Goal: Task Accomplishment & Management: Manage account settings

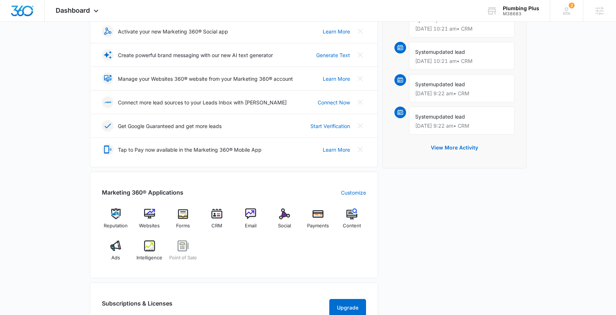
scroll to position [131, 0]
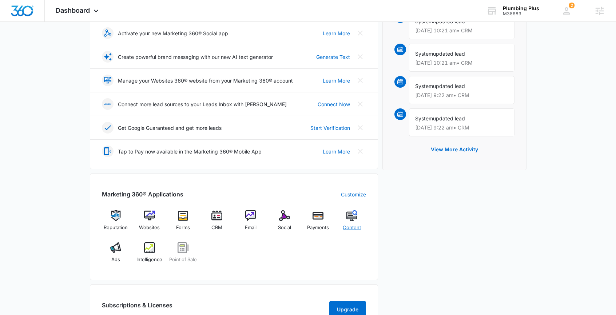
click at [357, 227] on span "Content" at bounding box center [352, 227] width 18 height 7
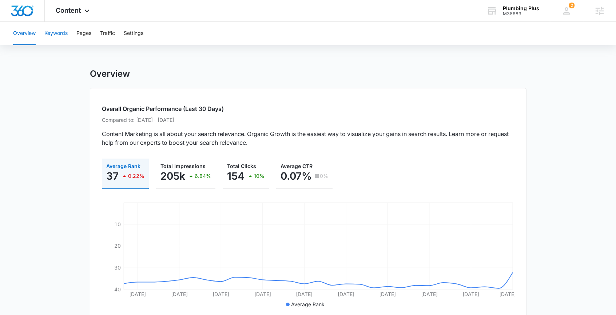
click at [64, 37] on button "Keywords" at bounding box center [55, 33] width 23 height 23
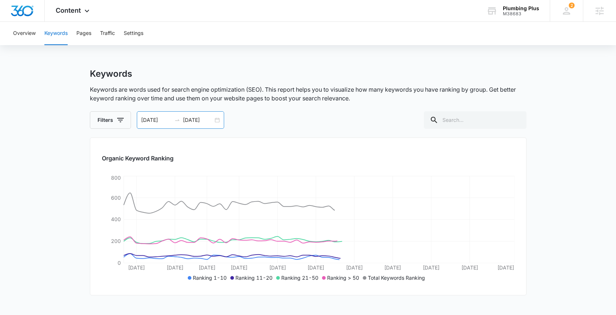
click at [218, 122] on div "06/24/2024 08/24/2024" at bounding box center [180, 119] width 87 height 17
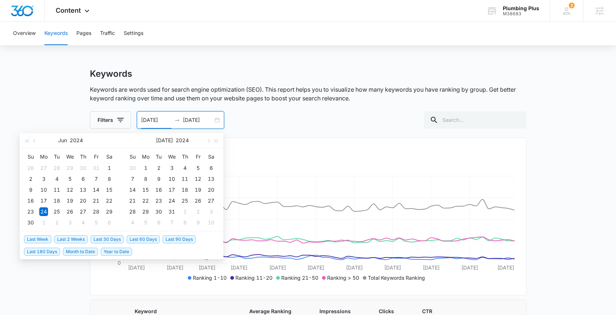
click at [125, 248] on span "Year to Date" at bounding box center [116, 252] width 31 height 8
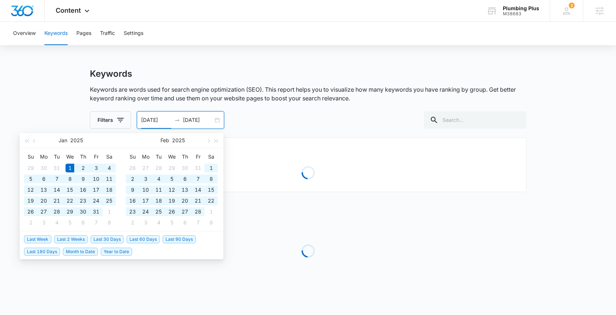
type input "01/01/2025"
type input "09/07/2025"
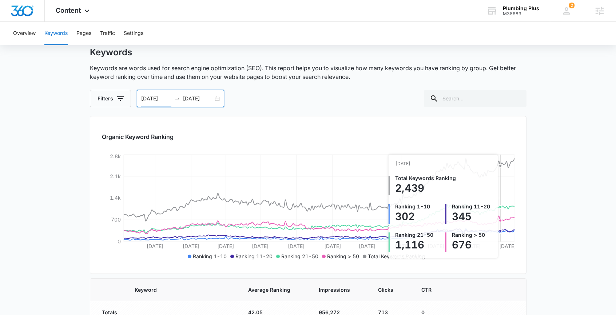
scroll to position [21, 0]
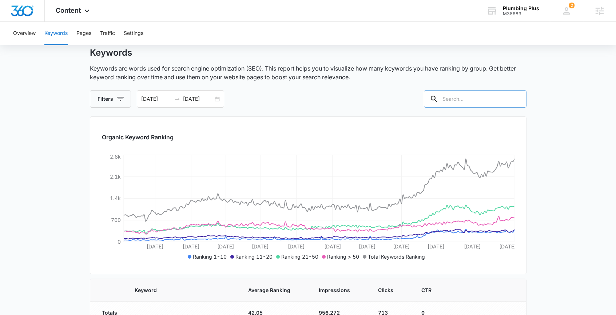
click at [484, 101] on input "text" at bounding box center [475, 98] width 103 height 17
click at [460, 99] on input "emergnecy" at bounding box center [470, 98] width 114 height 17
click at [461, 99] on input "emergnecy" at bounding box center [470, 98] width 114 height 17
click at [479, 95] on input "emergnecy" at bounding box center [470, 98] width 114 height 17
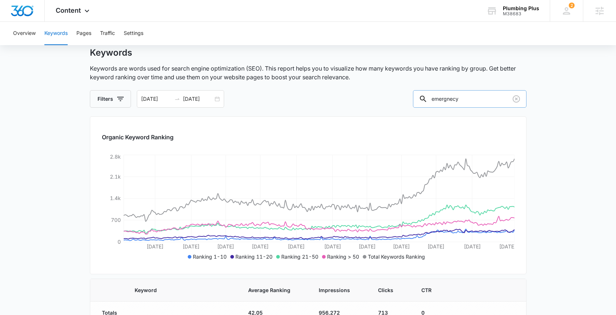
click at [479, 95] on input "emergnecy" at bounding box center [470, 98] width 114 height 17
paste input "ency"
type input "emergency"
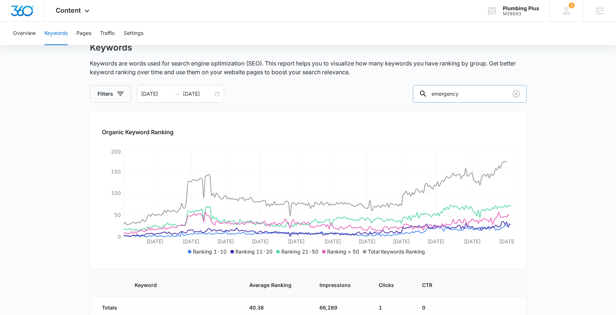
scroll to position [29, 0]
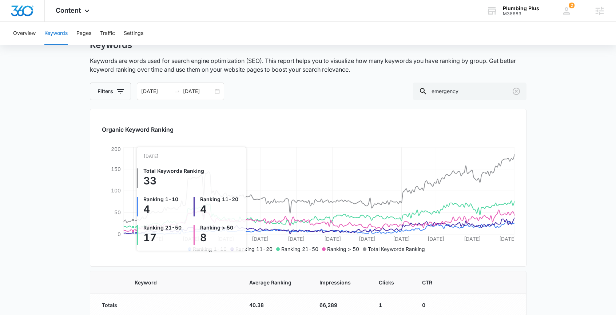
click at [133, 222] on icon "Jan 21 Feb 13 Mar 7 Mar 29 Apr 21 May 14 Jun 5 Jun 27 Jul 19 Aug 11 Sep 7 0 50 …" at bounding box center [308, 200] width 413 height 109
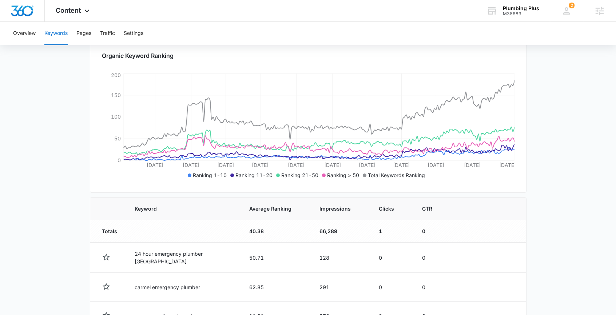
scroll to position [100, 0]
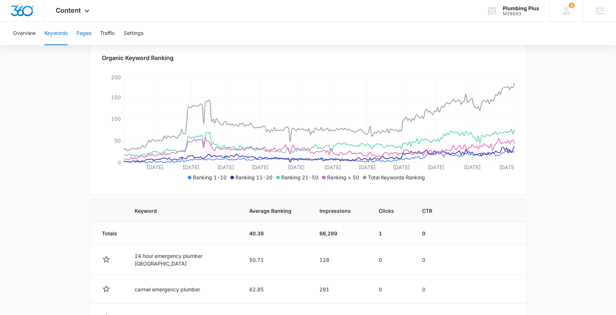
click at [88, 38] on button "Pages" at bounding box center [83, 33] width 15 height 23
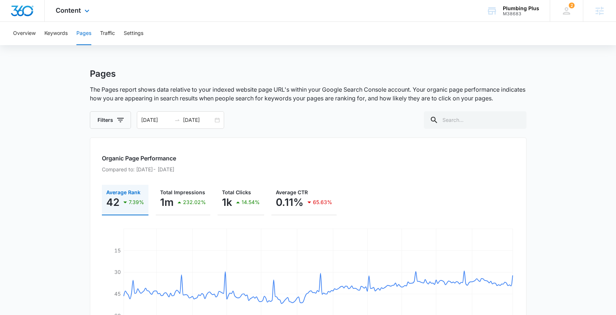
click at [90, 20] on div "Content Apps Reputation Websites Forms CRM Email Social Payments POS Content Ad…" at bounding box center [73, 10] width 57 height 21
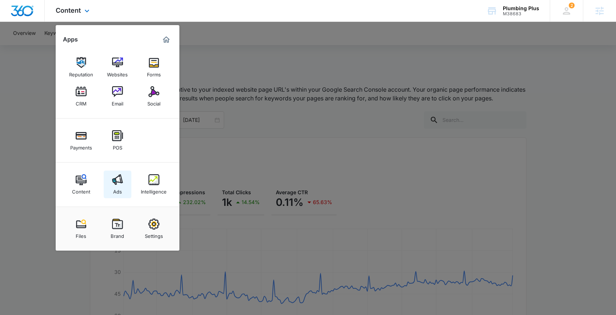
click at [115, 179] on img at bounding box center [117, 179] width 11 height 11
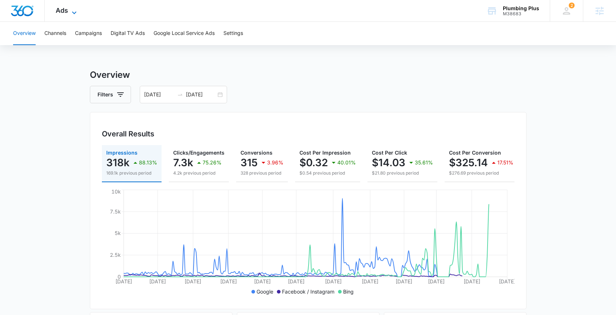
click at [70, 15] on div "Ads Apps Reputation Websites Forms CRM Email Social Payments POS Content Ads In…" at bounding box center [67, 10] width 45 height 21
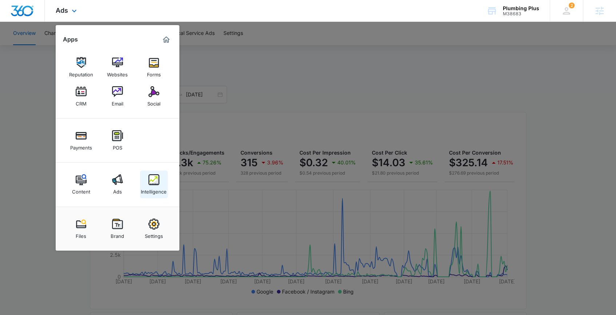
click at [151, 178] on img at bounding box center [153, 179] width 11 height 11
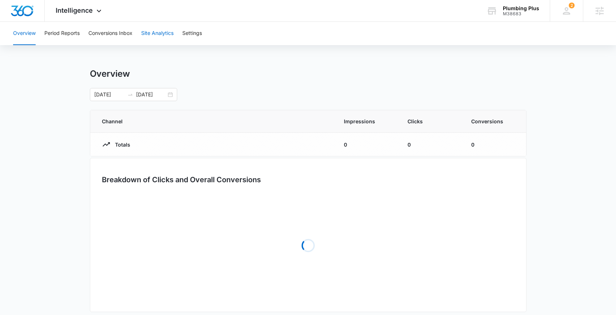
click at [154, 28] on button "Site Analytics" at bounding box center [157, 33] width 32 height 23
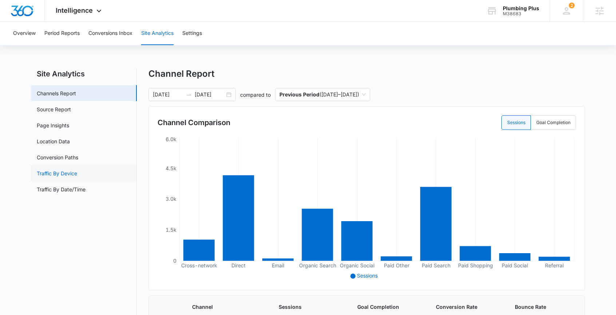
click at [73, 177] on link "Traffic By Device" at bounding box center [57, 174] width 40 height 8
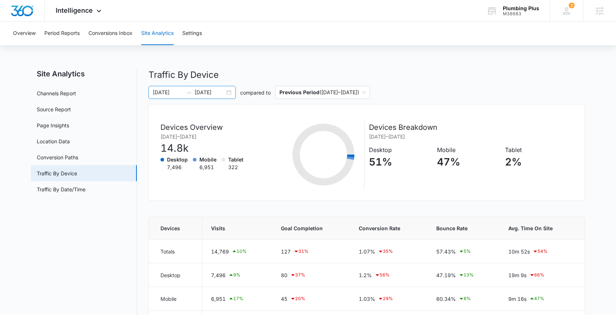
click at [229, 96] on div "01/01/2025 09/07/2025" at bounding box center [191, 92] width 87 height 13
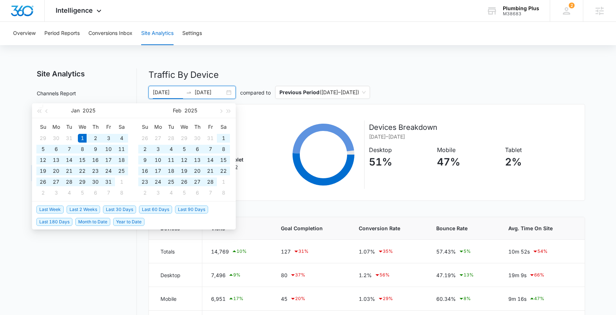
click at [123, 214] on li "Last 30 Days" at bounding box center [121, 209] width 36 height 12
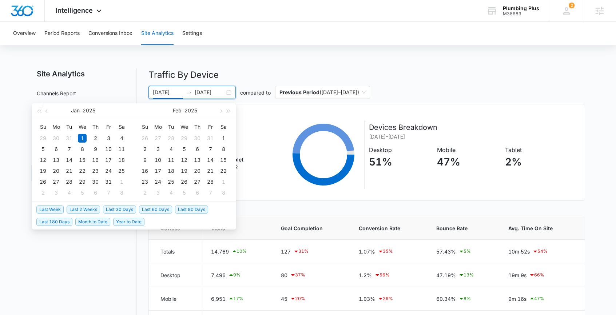
click at [126, 211] on span "Last 30 Days" at bounding box center [119, 210] width 33 height 8
type input "08/10/2025"
type input "09/09/2025"
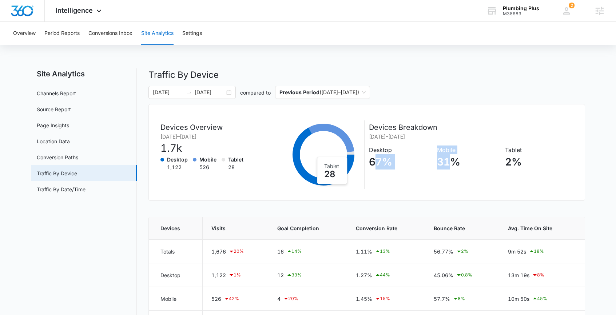
drag, startPoint x: 373, startPoint y: 157, endPoint x: 452, endPoint y: 167, distance: 80.0
click at [452, 168] on div "Desktop 67% Mobile 31% Tablet 2%" at bounding box center [471, 160] width 204 height 29
click at [452, 167] on p "31%" at bounding box center [468, 161] width 63 height 15
click at [372, 156] on p "67%" at bounding box center [400, 161] width 63 height 15
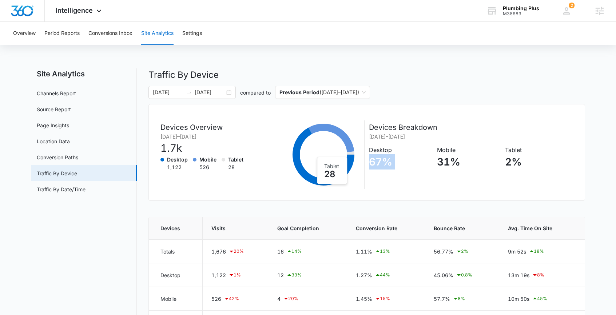
click at [372, 156] on p "67%" at bounding box center [400, 161] width 63 height 15
click at [105, 17] on div "Intelligence Apps Reputation Websites Forms CRM Email Social Payments POS Conte…" at bounding box center [79, 10] width 69 height 21
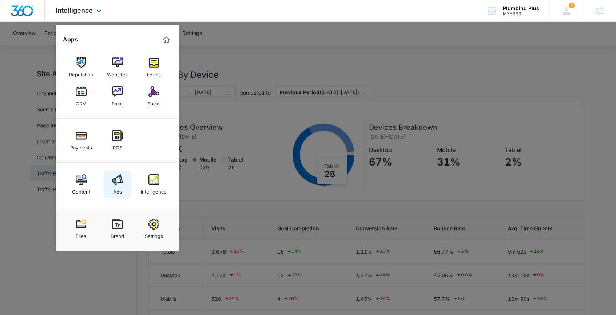
click at [111, 191] on link "Ads" at bounding box center [118, 185] width 28 height 28
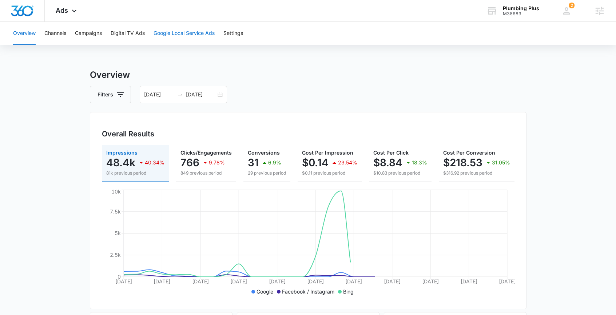
click at [160, 29] on button "Google Local Service Ads" at bounding box center [184, 33] width 61 height 23
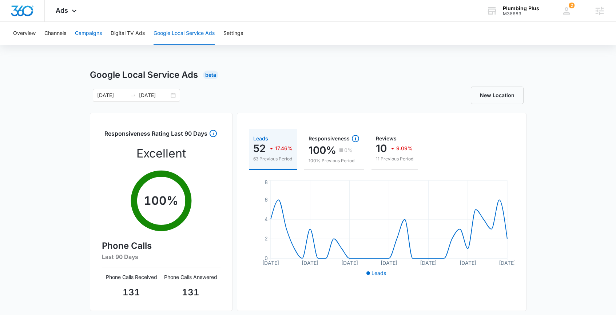
click at [97, 40] on button "Campaigns" at bounding box center [88, 33] width 27 height 23
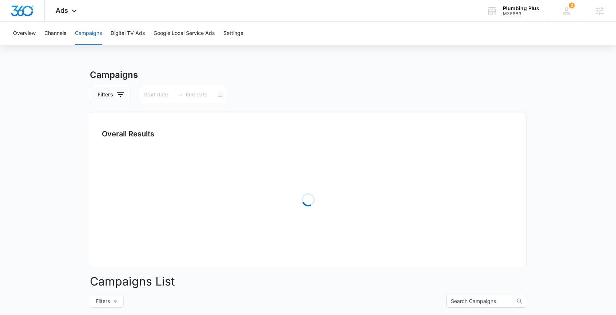
type input "08/10/2025"
type input "09/09/2025"
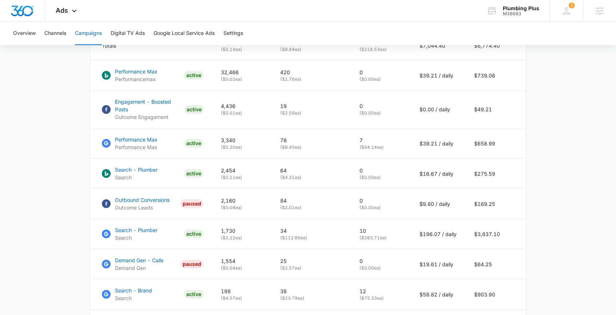
scroll to position [300, 0]
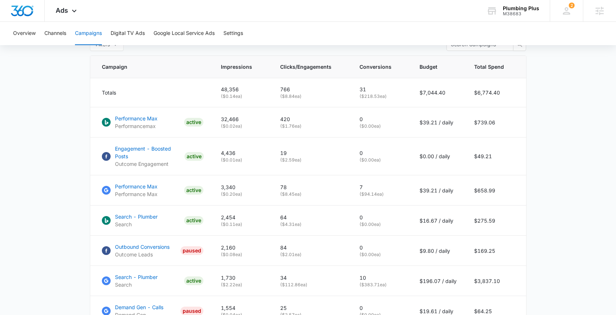
click at [220, 34] on div "Overview Channels Campaigns Digital TV Ads Google Local Service Ads Settings" at bounding box center [308, 33] width 598 height 23
click at [208, 34] on button "Google Local Service Ads" at bounding box center [184, 33] width 61 height 23
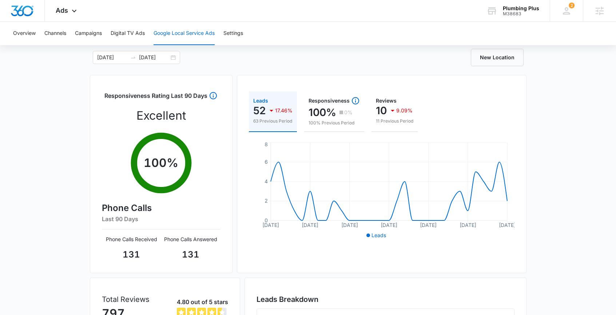
scroll to position [37, 0]
click at [522, 10] on div "Plumbing Plus" at bounding box center [521, 8] width 36 height 6
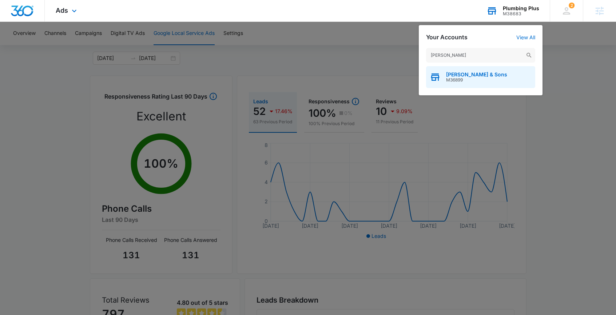
type input "d.a. burns"
click at [463, 75] on span "D.A. Burns & Sons" at bounding box center [476, 75] width 61 height 6
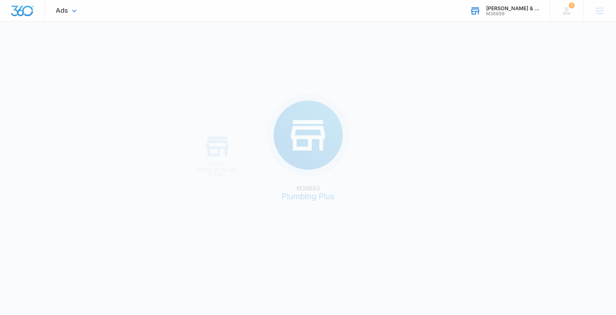
scroll to position [0, 0]
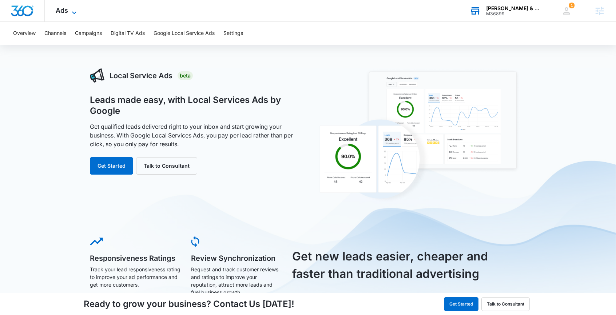
click at [70, 15] on icon at bounding box center [74, 12] width 9 height 9
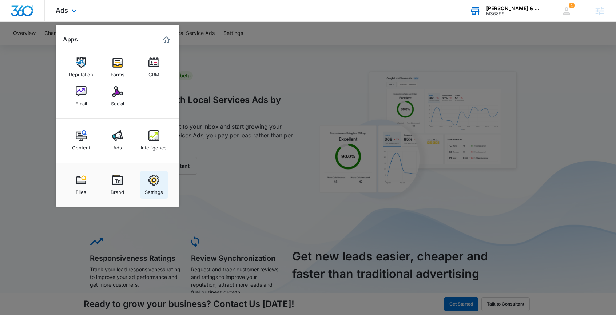
click at [156, 172] on link "Settings" at bounding box center [154, 185] width 28 height 28
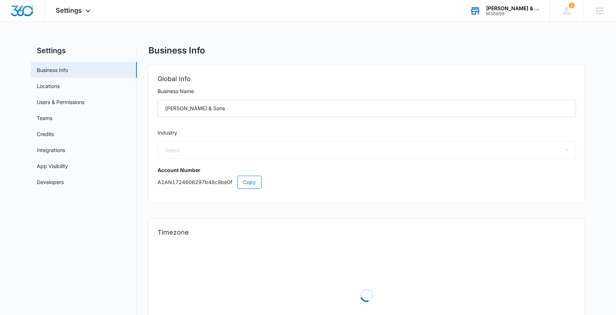
select select "46"
select select "US"
select select "America/Los_Angeles"
click at [54, 138] on link "Credits" at bounding box center [45, 134] width 17 height 8
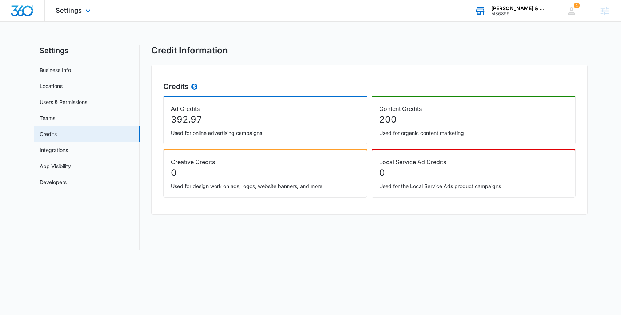
click at [83, 12] on div "Settings Apps Reputation Forms CRM Email Social Content Ads Intelligence Files …" at bounding box center [74, 10] width 59 height 21
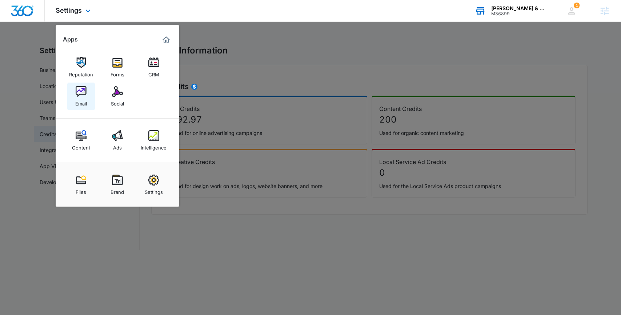
click at [82, 108] on link "Email" at bounding box center [81, 97] width 28 height 28
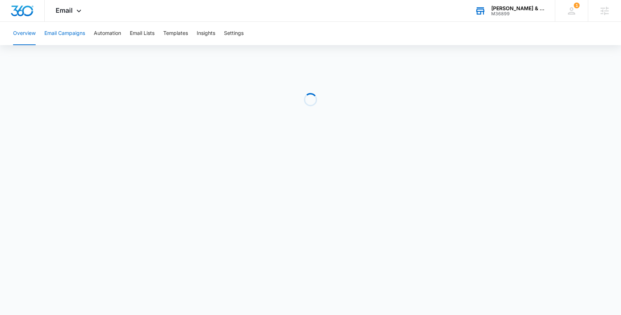
click at [81, 37] on button "Email Campaigns" at bounding box center [64, 33] width 41 height 23
click at [27, 28] on button "Overview" at bounding box center [24, 33] width 23 height 23
click at [79, 41] on button "Email Campaigns" at bounding box center [64, 33] width 41 height 23
click at [147, 28] on button "Email Lists" at bounding box center [142, 33] width 25 height 23
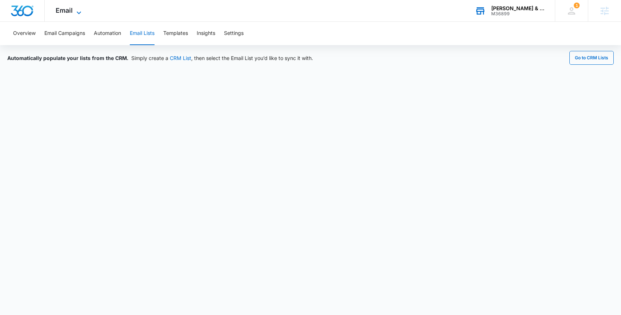
click at [59, 11] on span "Email" at bounding box center [64, 11] width 17 height 8
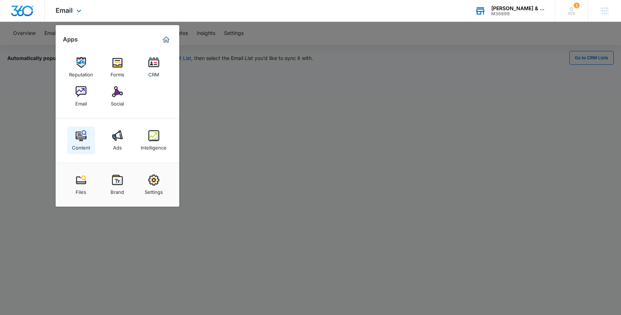
click at [83, 144] on div "Content" at bounding box center [81, 145] width 18 height 9
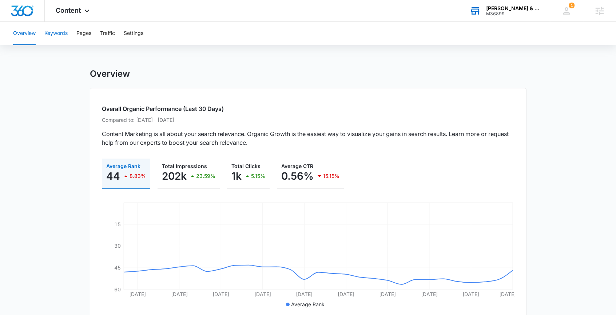
click at [63, 39] on button "Keywords" at bounding box center [55, 33] width 23 height 23
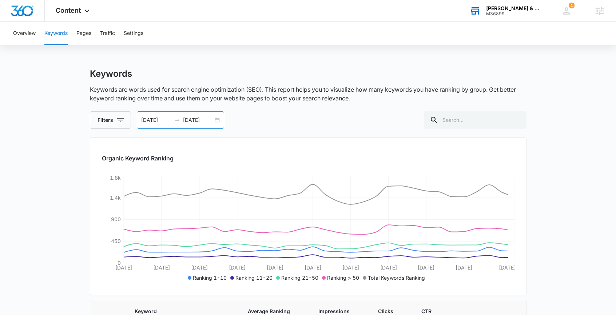
click at [217, 122] on div "07/05/2025 08/05/2025" at bounding box center [180, 119] width 87 height 17
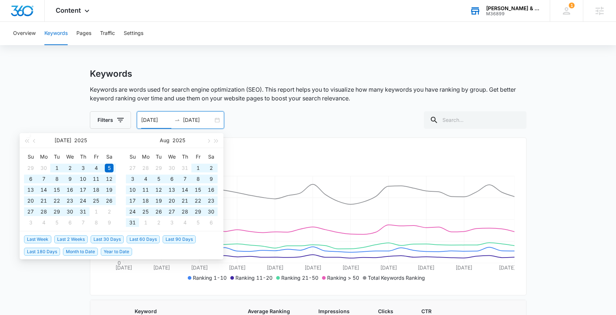
click at [110, 254] on span "Year to Date" at bounding box center [116, 252] width 31 height 8
type input "01/01/2025"
type input "09/07/2025"
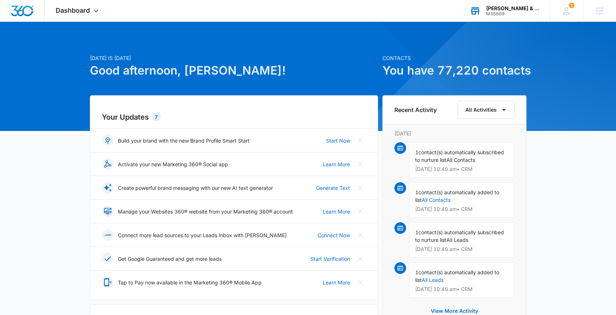
click at [517, 9] on div "[PERSON_NAME] & Sons" at bounding box center [512, 8] width 53 height 6
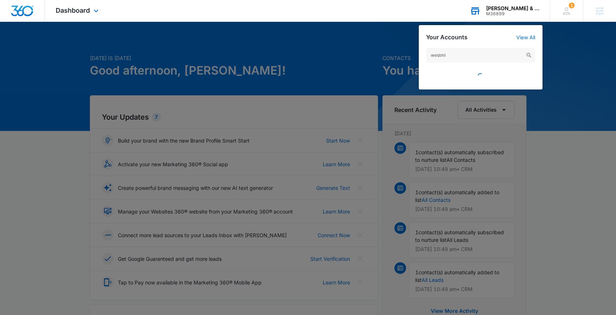
type input "westmin"
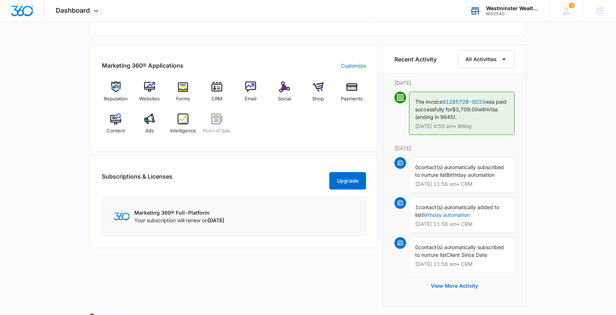
scroll to position [430, 0]
click at [112, 119] on img at bounding box center [115, 118] width 11 height 11
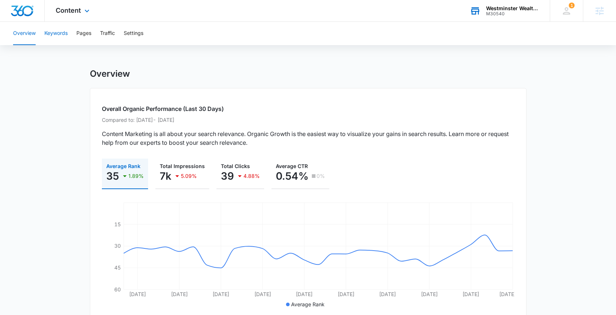
click at [68, 40] on button "Keywords" at bounding box center [55, 33] width 23 height 23
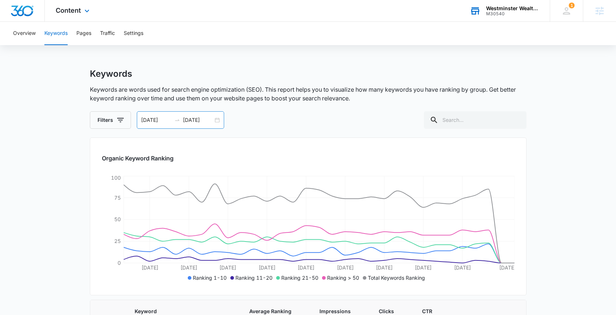
click at [218, 119] on div "08/10/2025 09/09/2025" at bounding box center [180, 119] width 87 height 17
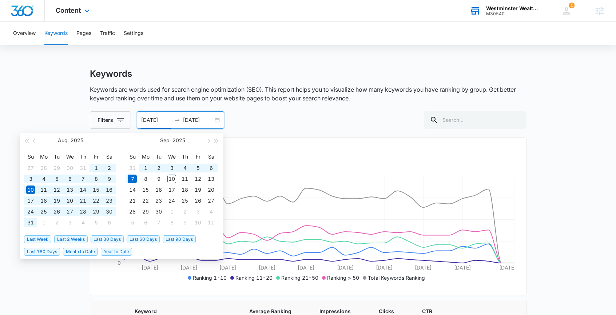
click at [129, 251] on span "Year to Date" at bounding box center [116, 252] width 31 height 8
type input "[DATE]"
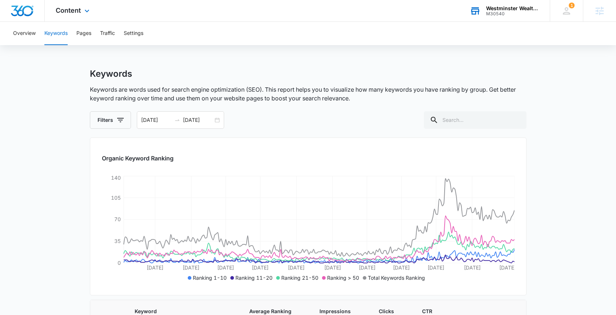
click at [88, 35] on button "Pages" at bounding box center [83, 33] width 15 height 23
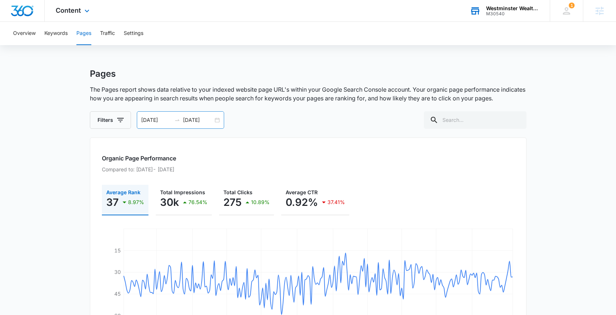
click at [216, 122] on div "01/01/2025 09/07/2025" at bounding box center [180, 119] width 87 height 17
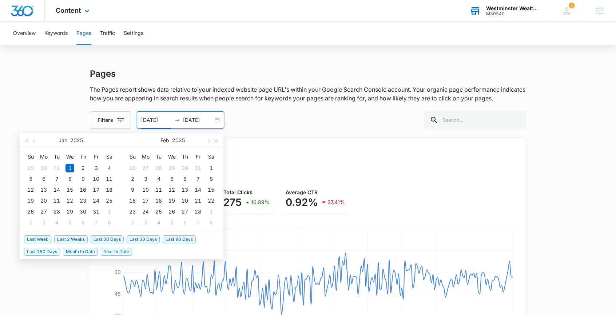
click at [84, 239] on span "Last 2 Weeks" at bounding box center [70, 239] width 33 height 8
type input "08/24/2025"
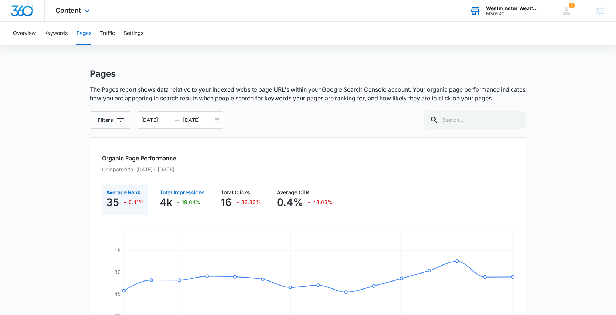
click at [195, 204] on p "19.64%" at bounding box center [191, 202] width 19 height 5
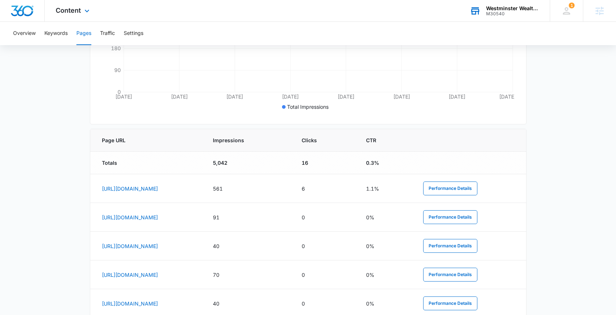
scroll to position [235, 0]
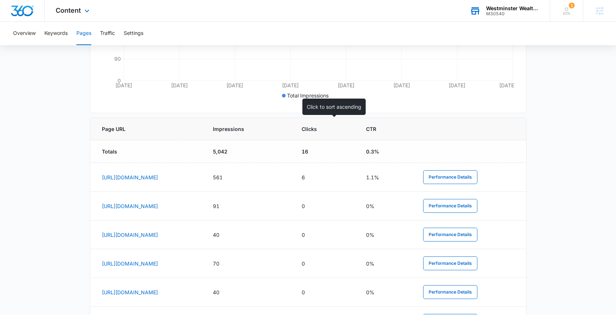
click at [273, 130] on span "Impressions" at bounding box center [243, 129] width 60 height 8
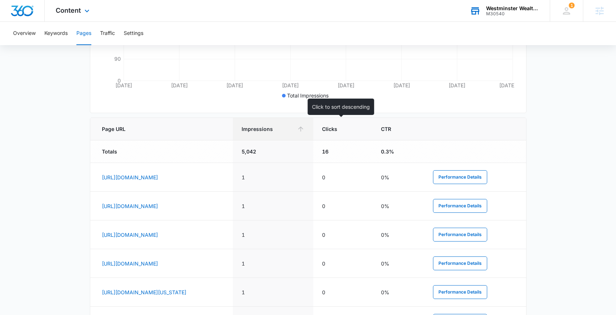
click at [314, 133] on th "Impressions" at bounding box center [273, 129] width 81 height 23
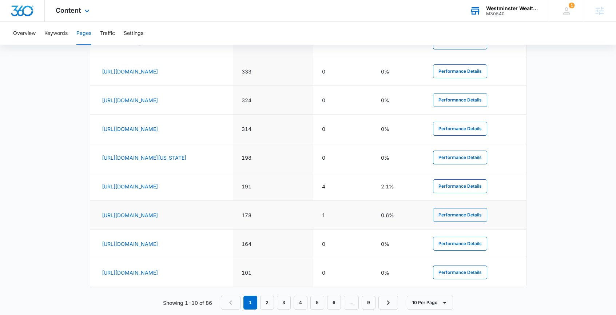
scroll to position [419, 0]
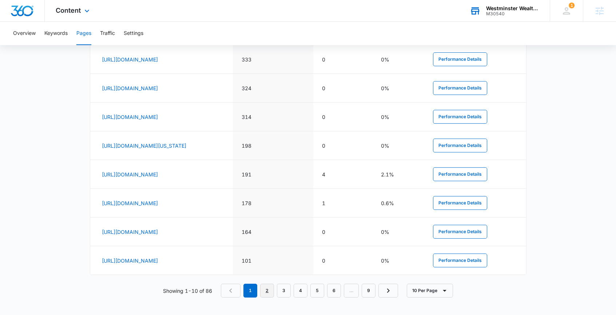
click at [264, 289] on link "2" at bounding box center [267, 291] width 14 height 14
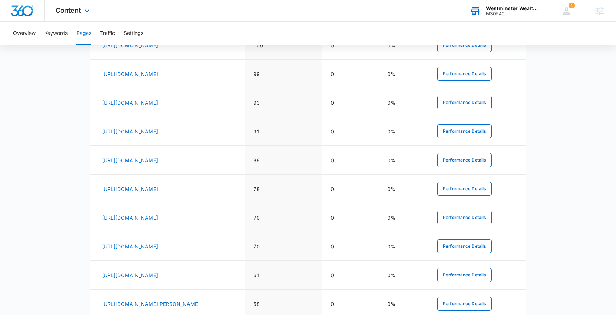
scroll to position [416, 0]
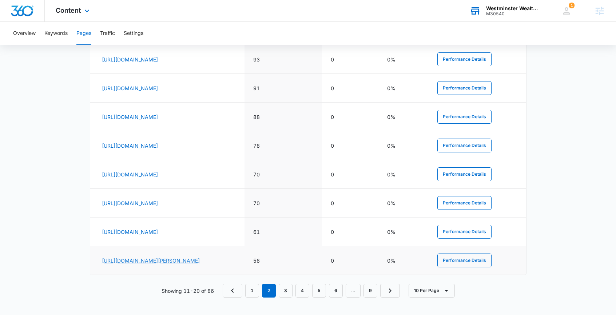
click at [188, 258] on link "https://www.westminsterwm.com/Ray-Dalio" at bounding box center [151, 261] width 98 height 6
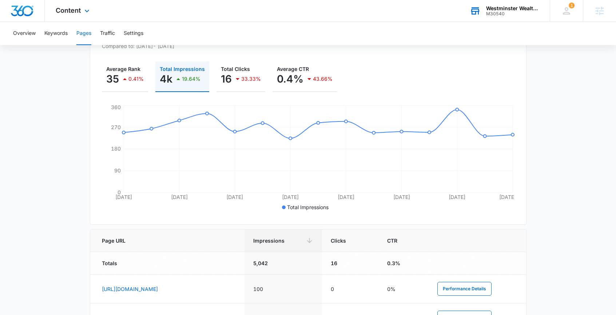
scroll to position [0, 0]
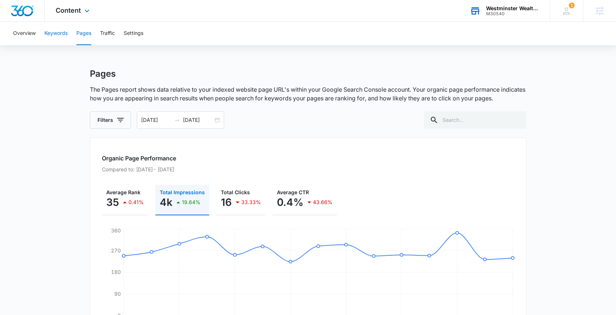
click at [48, 39] on button "Keywords" at bounding box center [55, 33] width 23 height 23
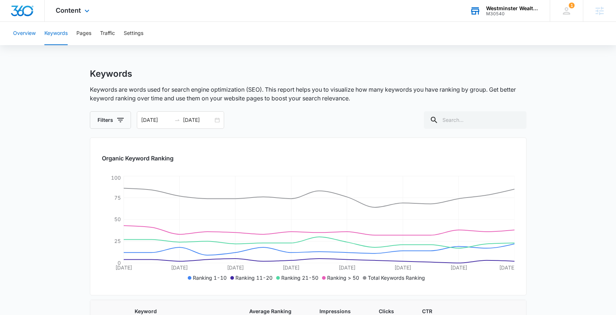
click at [34, 38] on button "Overview" at bounding box center [24, 33] width 23 height 23
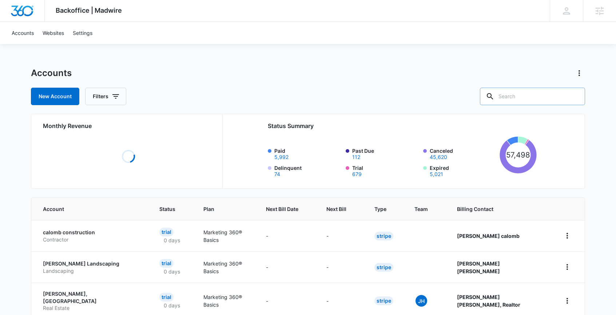
click at [534, 101] on input "text" at bounding box center [532, 96] width 105 height 17
type input "westmin"
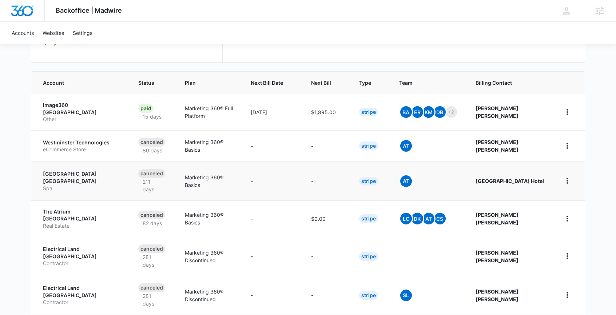
scroll to position [178, 0]
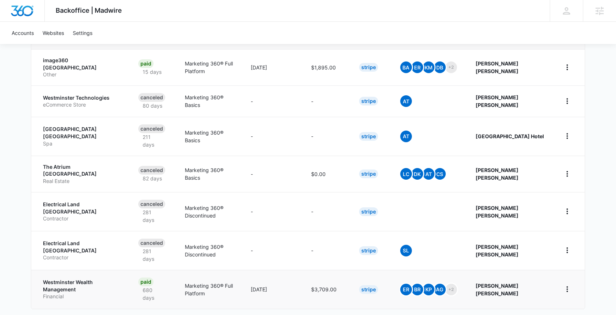
click at [73, 279] on p "Westminster Wealth Management" at bounding box center [82, 286] width 78 height 14
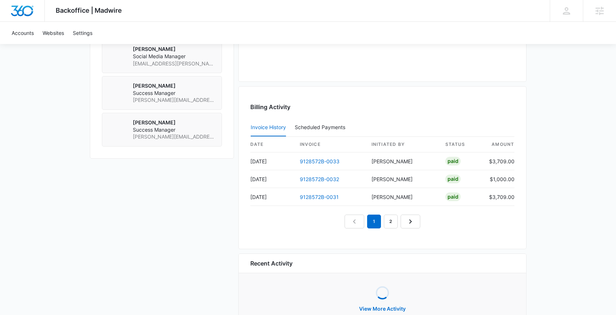
scroll to position [677, 0]
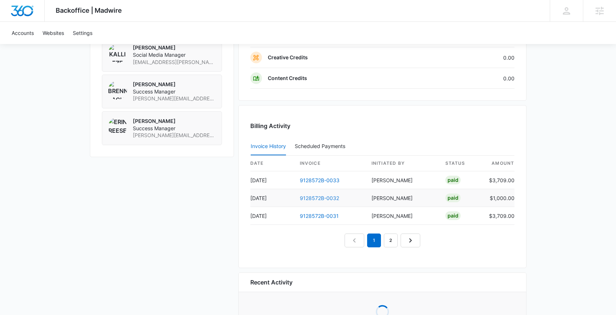
click at [330, 197] on link "9128572B-0032" at bounding box center [319, 198] width 39 height 6
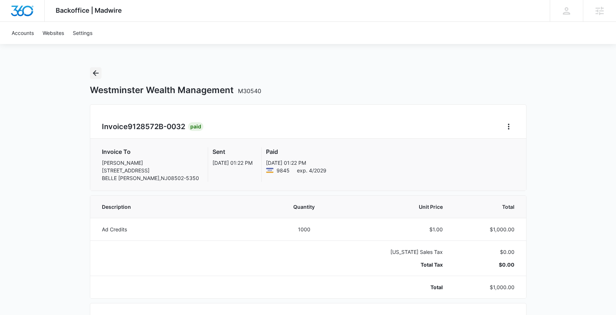
click at [97, 78] on button "Back" at bounding box center [96, 73] width 12 height 12
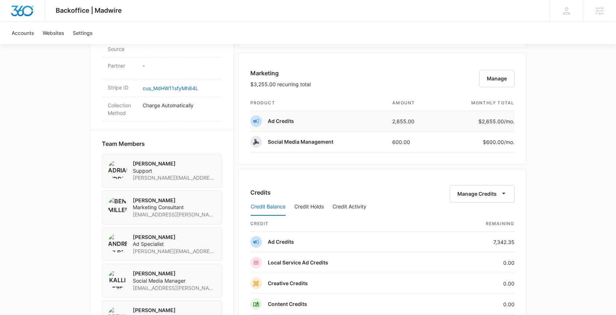
scroll to position [468, 0]
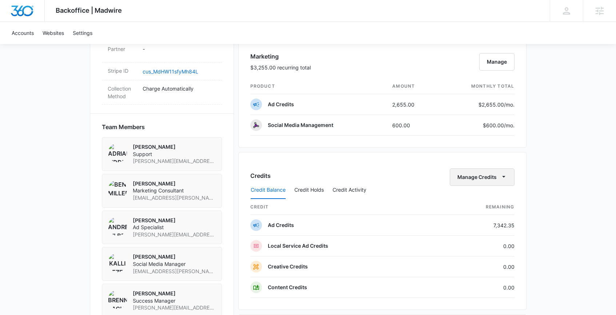
click at [505, 176] on icon "button" at bounding box center [504, 177] width 8 height 8
click at [491, 195] on button "Transfer Credits" at bounding box center [482, 200] width 64 height 11
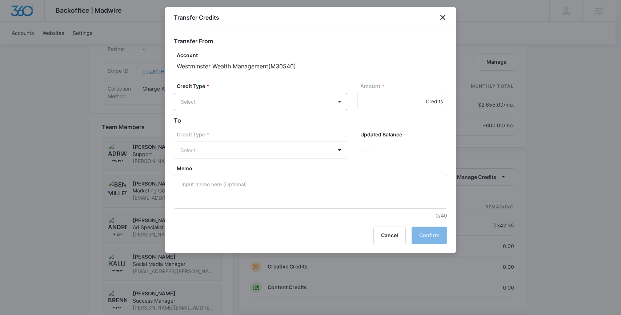
click at [314, 108] on body "Backoffice | Madwire Apps Settings BR Brennan Rachman brennan.rachman@madwire.c…" at bounding box center [310, 63] width 621 height 1063
click at [304, 119] on div "Ad Credits (7342.35 Credits) LSA Credits (0.00 Credits) Creative Credits (0.00 …" at bounding box center [261, 155] width 174 height 73
click at [301, 127] on div "Ad Credits (7342.35 Credits)" at bounding box center [260, 129] width 155 height 12
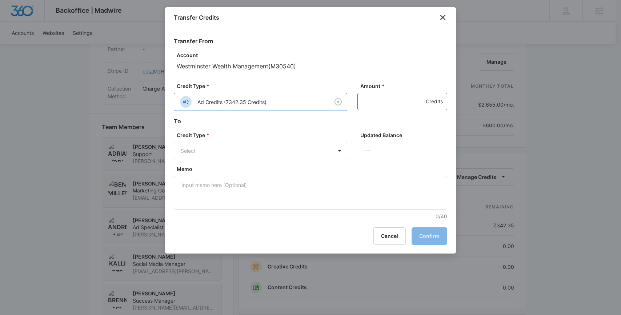
click at [360, 102] on input "Amount *" at bounding box center [403, 101] width 90 height 17
type input "1000"
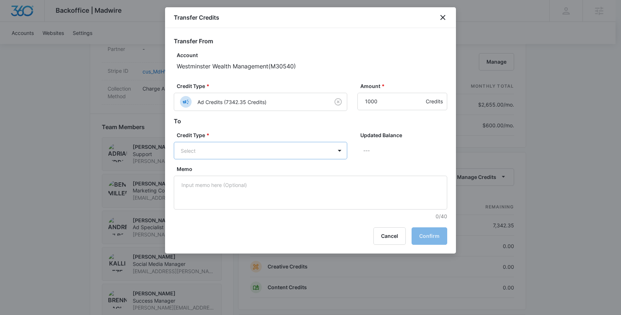
click at [220, 155] on body "Backoffice | Madwire Apps Settings BR Brennan Rachman brennan.rachman@madwire.c…" at bounding box center [310, 63] width 621 height 1063
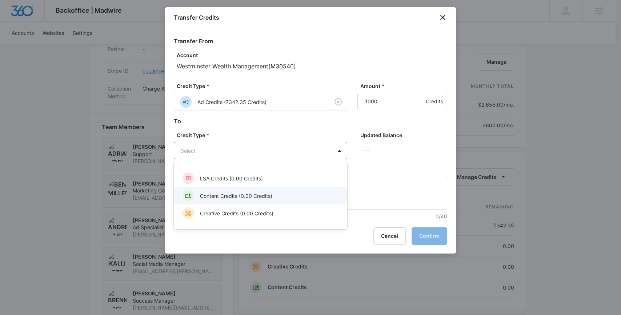
click at [218, 198] on p "Content Credits (0.00 Credits)" at bounding box center [236, 196] width 72 height 8
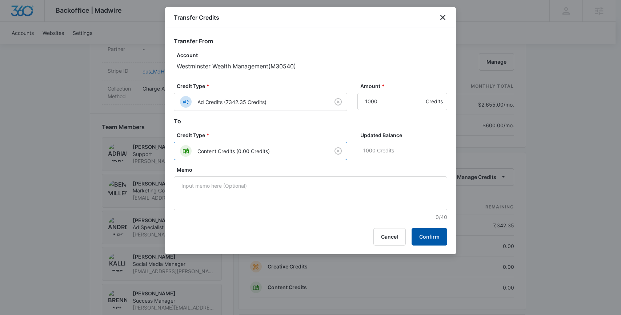
click at [430, 237] on button "Confirm" at bounding box center [430, 236] width 36 height 17
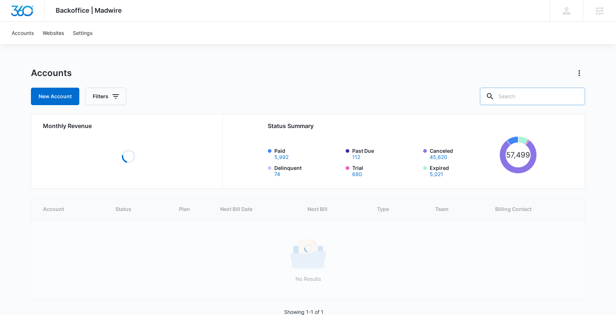
click at [535, 102] on input "text" at bounding box center [532, 96] width 105 height 17
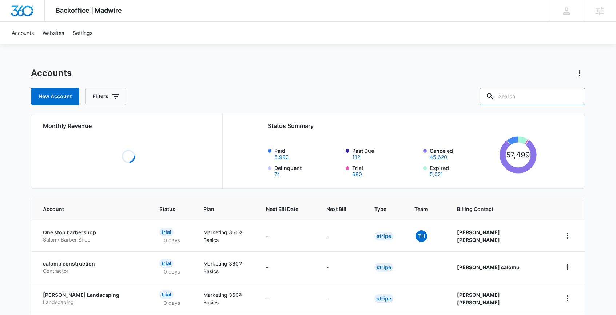
paste input "M321222"
type input "M321222"
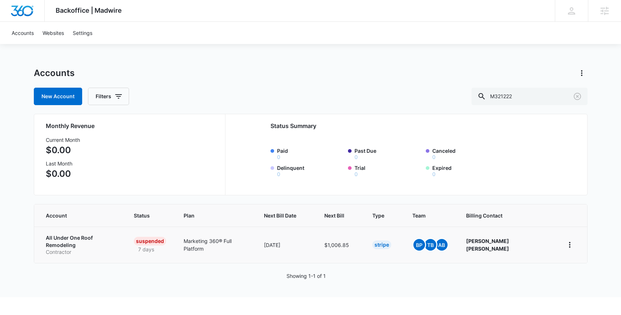
click at [107, 240] on p "All Under One Roof Remodeling" at bounding box center [81, 241] width 71 height 14
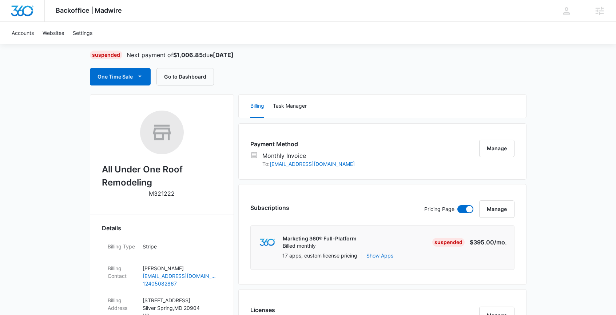
scroll to position [31, 0]
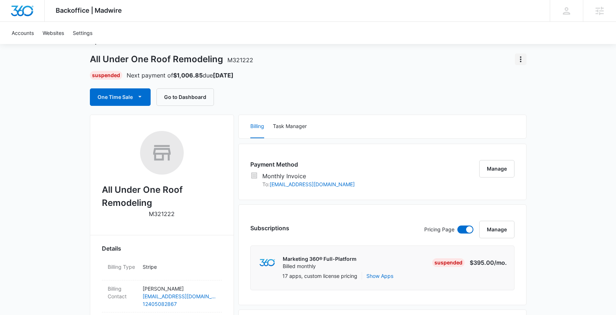
click at [520, 59] on icon "Actions" at bounding box center [520, 59] width 9 height 9
click at [524, 77] on div "Close Account" at bounding box center [541, 79] width 34 height 5
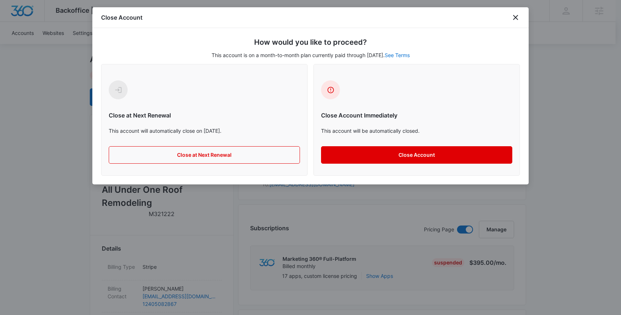
click at [420, 155] on button "Close Account" at bounding box center [416, 154] width 191 height 17
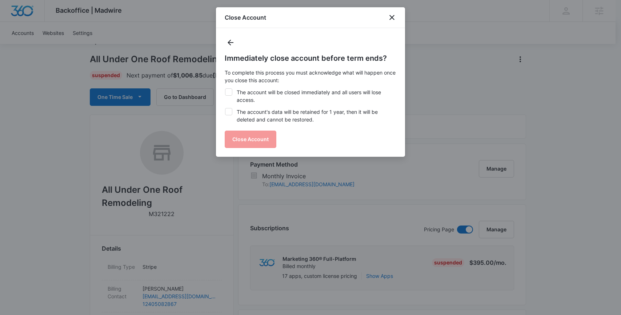
click at [306, 123] on label "The account's data will be retained for 1 year, then it will be deleted and can…" at bounding box center [311, 115] width 172 height 15
click at [225, 108] on input "The account's data will be retained for 1 year, then it will be deleted and can…" at bounding box center [225, 108] width 0 height 0
checkbox input "true"
click at [294, 91] on label "The account will be closed immediately and all users will lose access." at bounding box center [311, 95] width 172 height 15
click at [225, 89] on input "The account will be closed immediately and all users will lose access." at bounding box center [225, 88] width 0 height 0
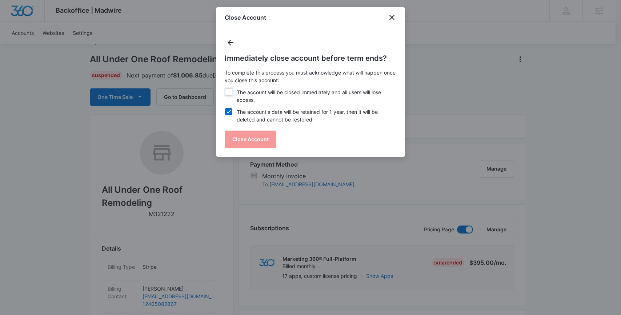
checkbox input "true"
click at [260, 138] on button "Close Account" at bounding box center [251, 139] width 52 height 17
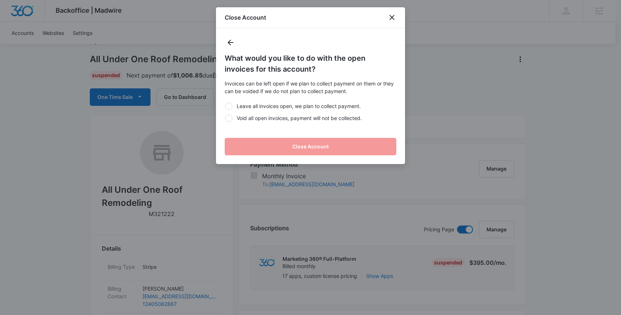
click at [270, 111] on div "Leave all invoices open, we plan to collect payment. Void all open invoices, pa…" at bounding box center [311, 112] width 172 height 28
click at [267, 118] on label "Void all open invoices, payment will not be collected." at bounding box center [311, 118] width 172 height 8
click at [225, 118] on input "Void all open invoices, payment will not be collected." at bounding box center [225, 118] width 0 height 0
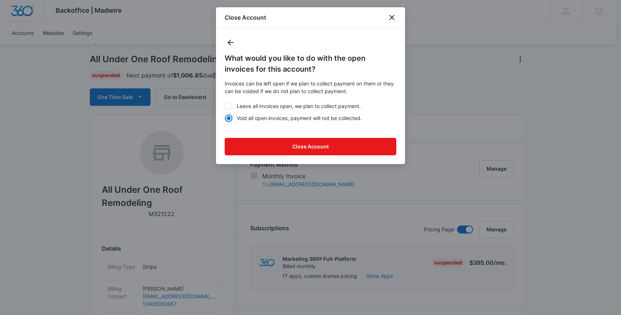
radio input "true"
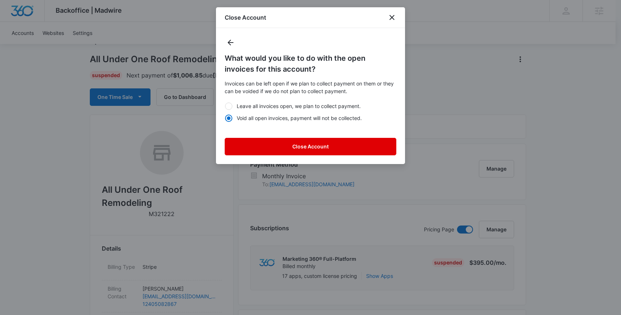
click at [275, 144] on button "Close Account" at bounding box center [311, 146] width 172 height 17
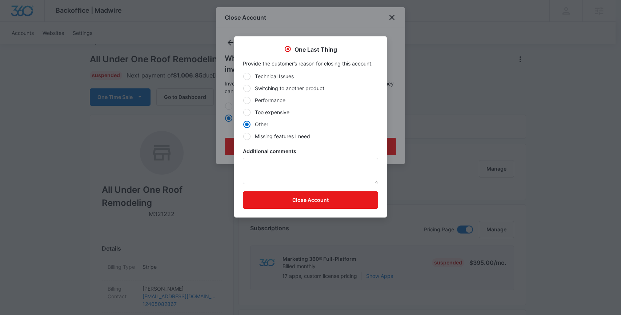
click at [293, 188] on form "Technical Issues Switching to another product Performance Too expensive Other M…" at bounding box center [310, 140] width 135 height 136
click at [292, 202] on button "Close Account" at bounding box center [310, 199] width 135 height 17
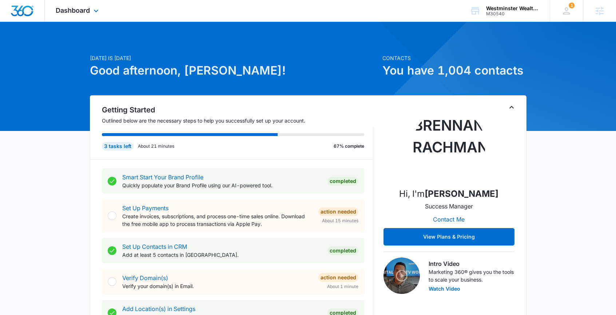
click at [93, 16] on div "Dashboard Apps Reputation Websites Forms CRM Email Social Shop Payments POS Con…" at bounding box center [78, 10] width 67 height 21
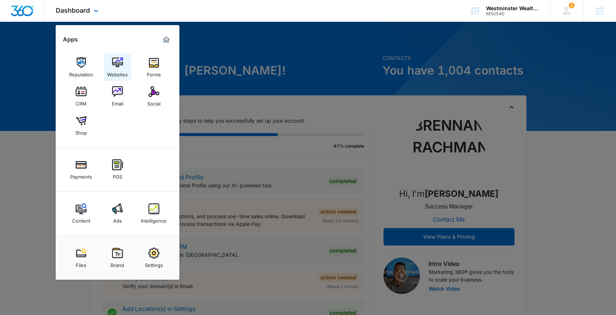
click at [113, 66] on img at bounding box center [117, 62] width 11 height 11
